Goal: Task Accomplishment & Management: Use online tool/utility

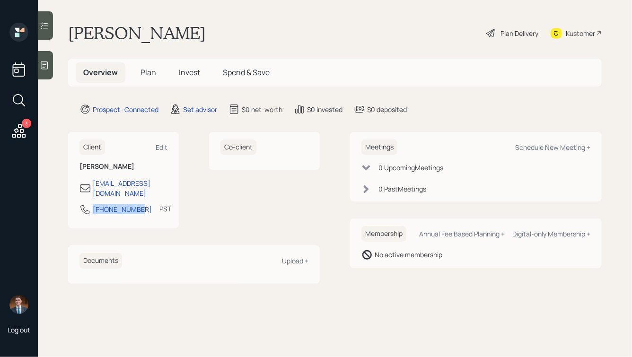
drag, startPoint x: 138, startPoint y: 201, endPoint x: 90, endPoint y: 201, distance: 47.3
click at [90, 204] on div "[PHONE_NUMBER] PST Currently 6:10 AM" at bounding box center [123, 212] width 88 height 17
copy div "[PHONE_NUMBER]"
click at [544, 150] on div "Schedule New Meeting +" at bounding box center [552, 147] width 75 height 9
select select "round-[PERSON_NAME]"
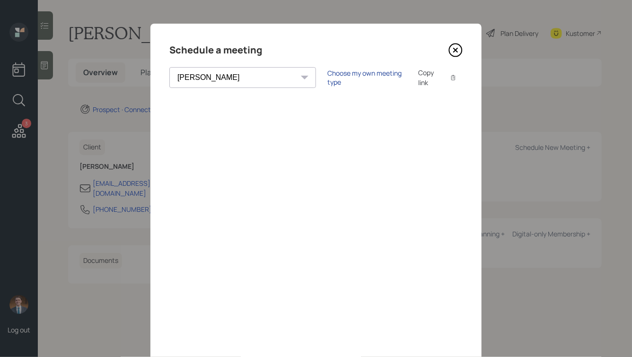
click at [327, 78] on div "Choose my own meeting type" at bounding box center [366, 78] width 79 height 18
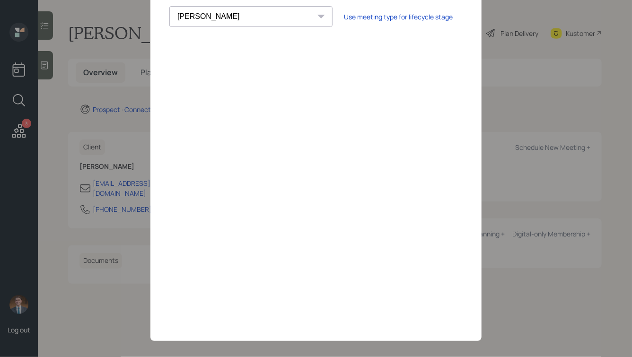
scroll to position [68, 0]
